Goal: Information Seeking & Learning: Learn about a topic

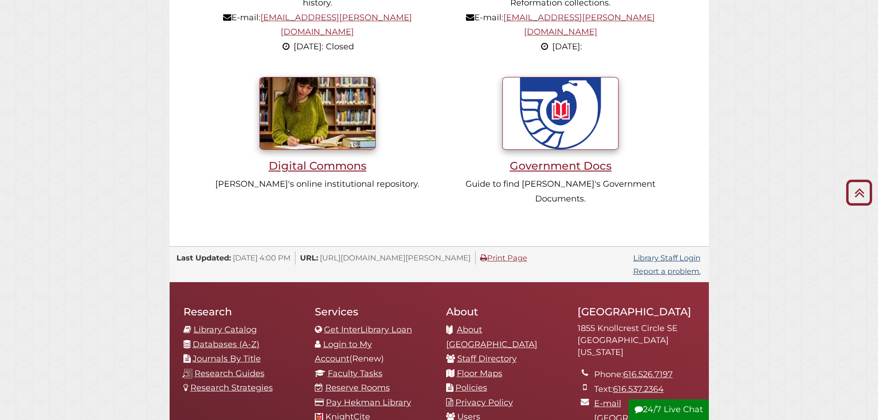
scroll to position [876, 0]
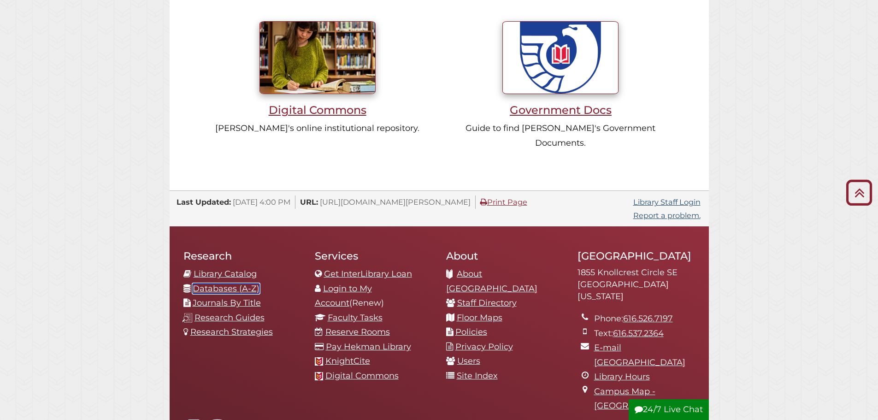
click at [220, 283] on link "Databases (A-Z)" at bounding box center [226, 288] width 67 height 10
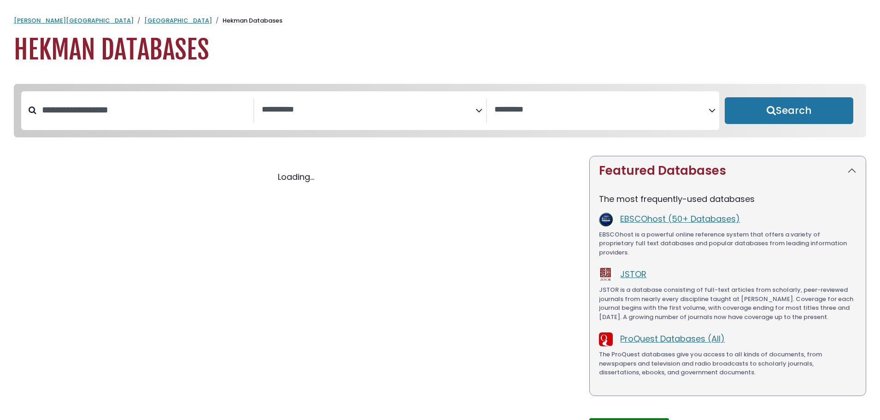
select select "Database Subject Filter"
select select "Database Vendors Filter"
select select "Database Subject Filter"
select select "Database Vendors Filter"
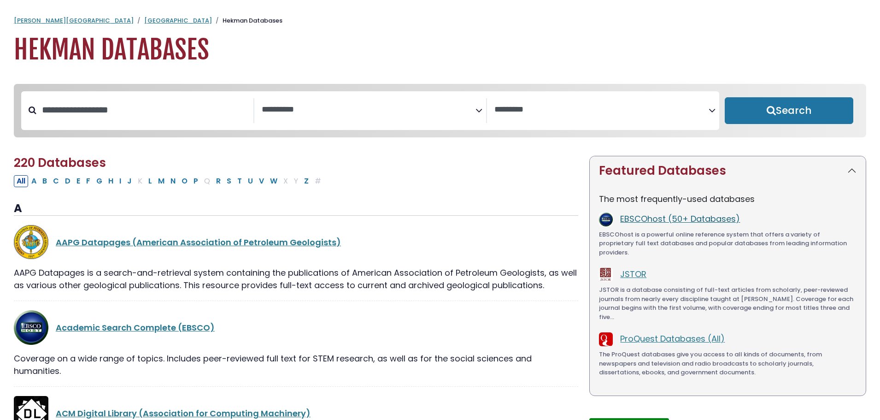
click at [653, 219] on link "EBSCOhost (50+ Databases)" at bounding box center [680, 219] width 120 height 12
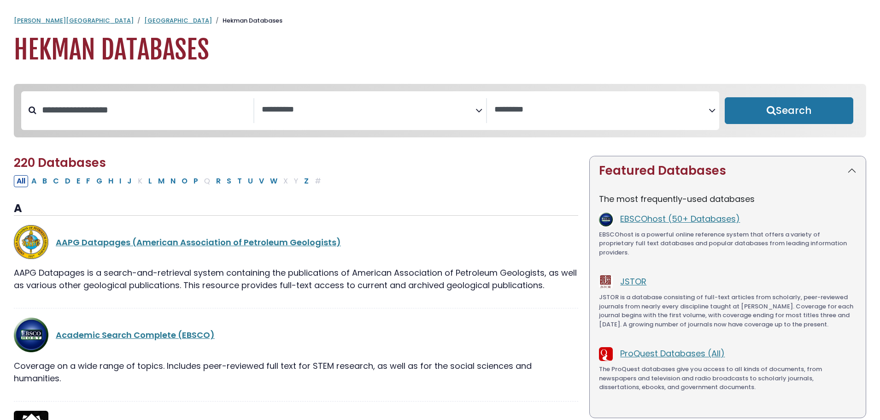
select select "Database Subject Filter"
select select "Database Vendors Filter"
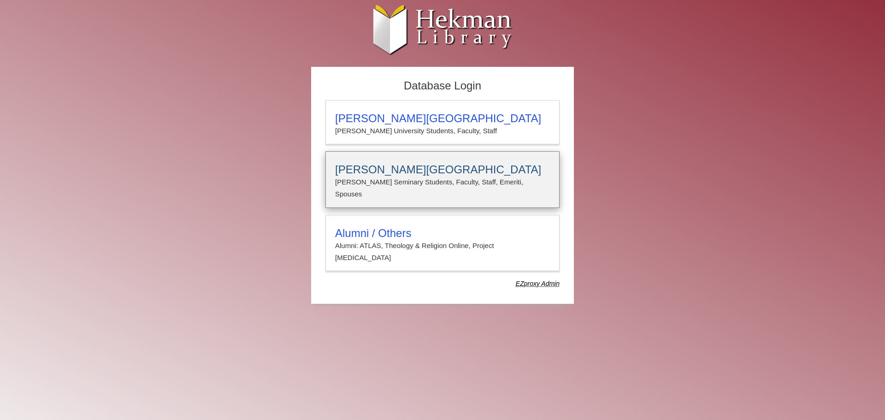
type input "**********"
click at [381, 191] on div "[PERSON_NAME][GEOGRAPHIC_DATA][PERSON_NAME] Students, Faculty, Staff, Emeriti, …" at bounding box center [442, 179] width 234 height 57
type input "**********"
click at [374, 177] on p "[PERSON_NAME] Seminary Students, Faculty, Staff, Emeriti, Spouses" at bounding box center [442, 188] width 215 height 24
